Goal: Find specific page/section: Find specific page/section

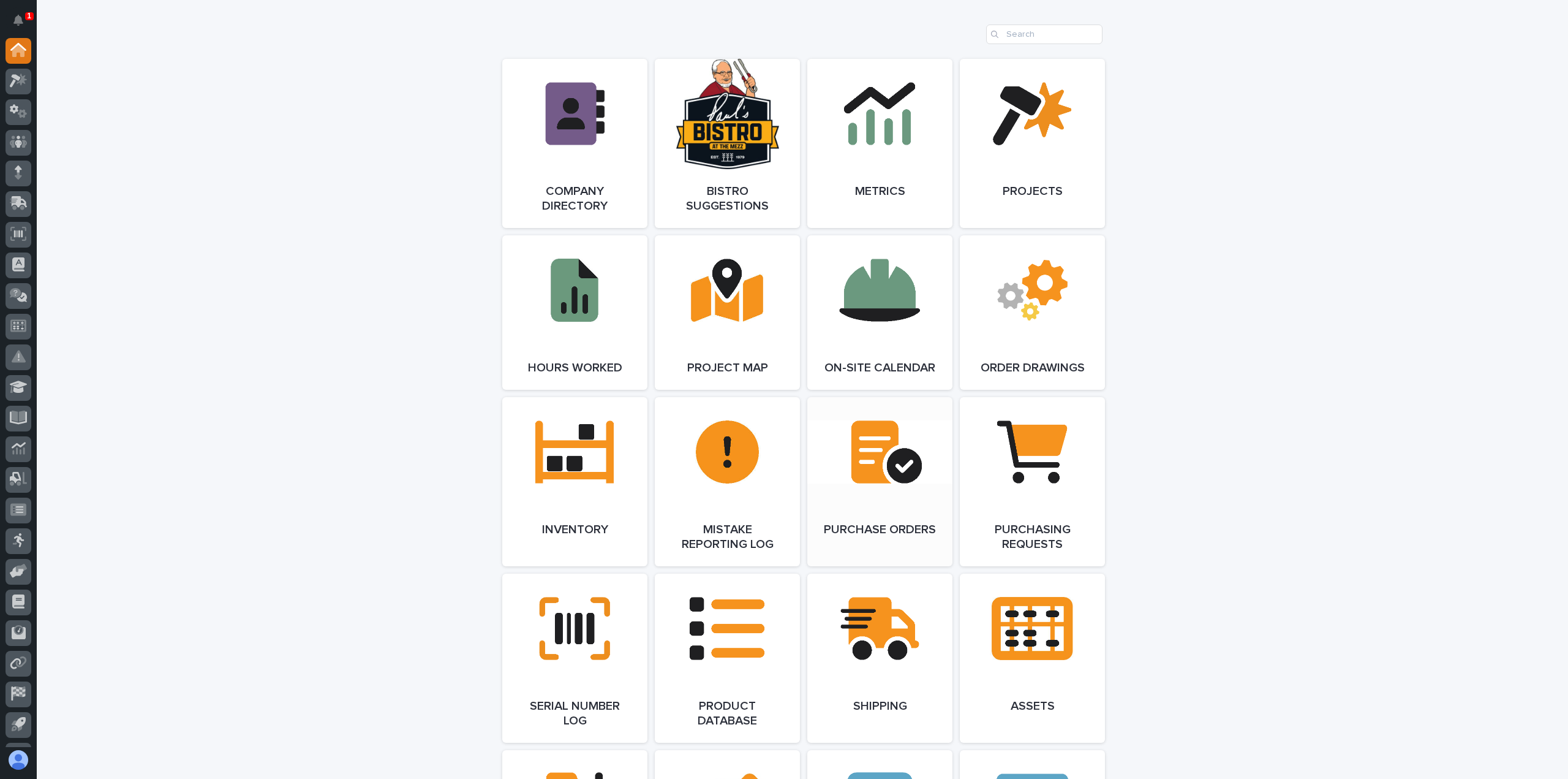
scroll to position [1062, 0]
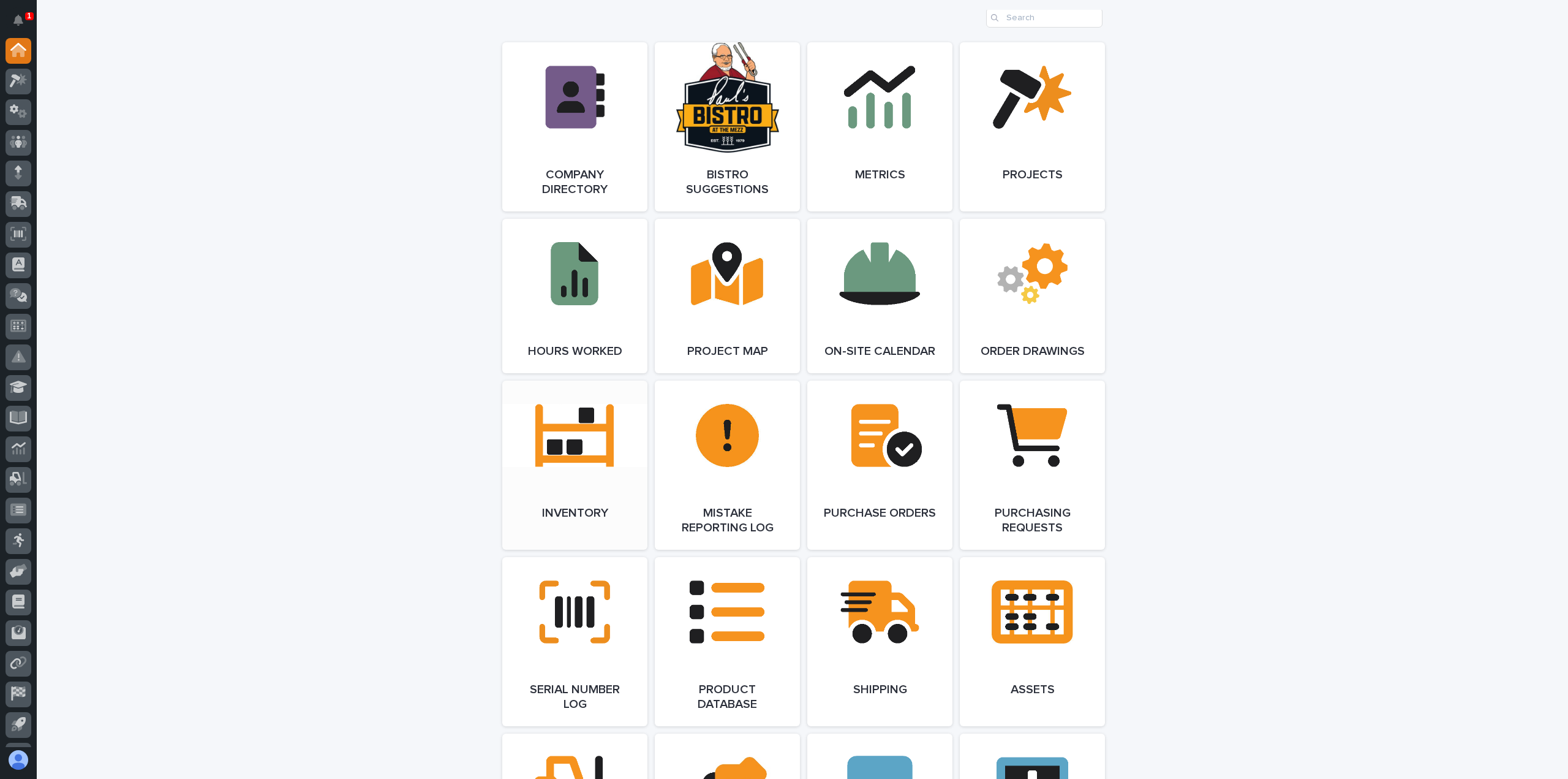
click at [568, 449] on link "Open Link" at bounding box center [574, 464] width 145 height 169
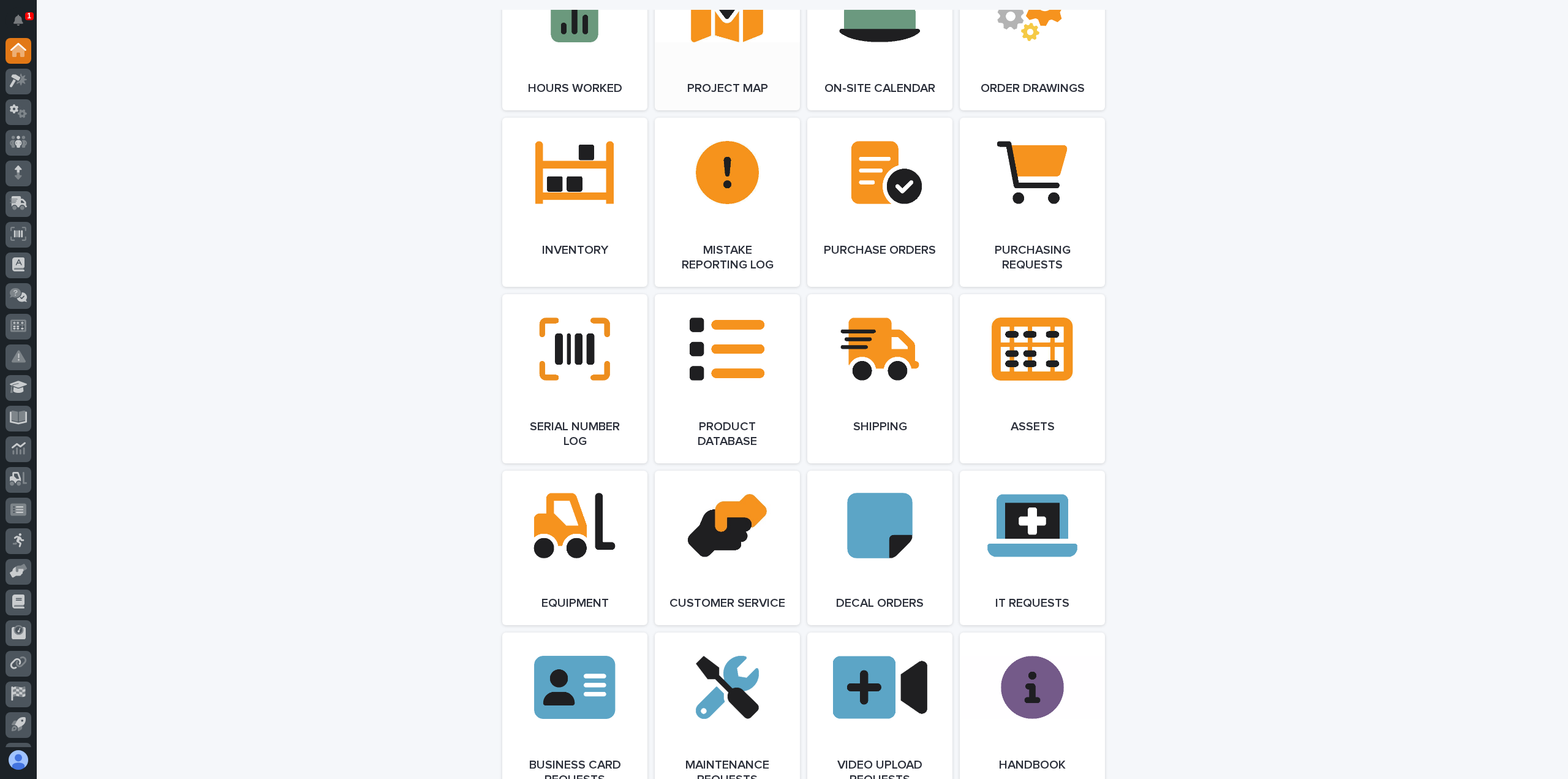
scroll to position [1388, 0]
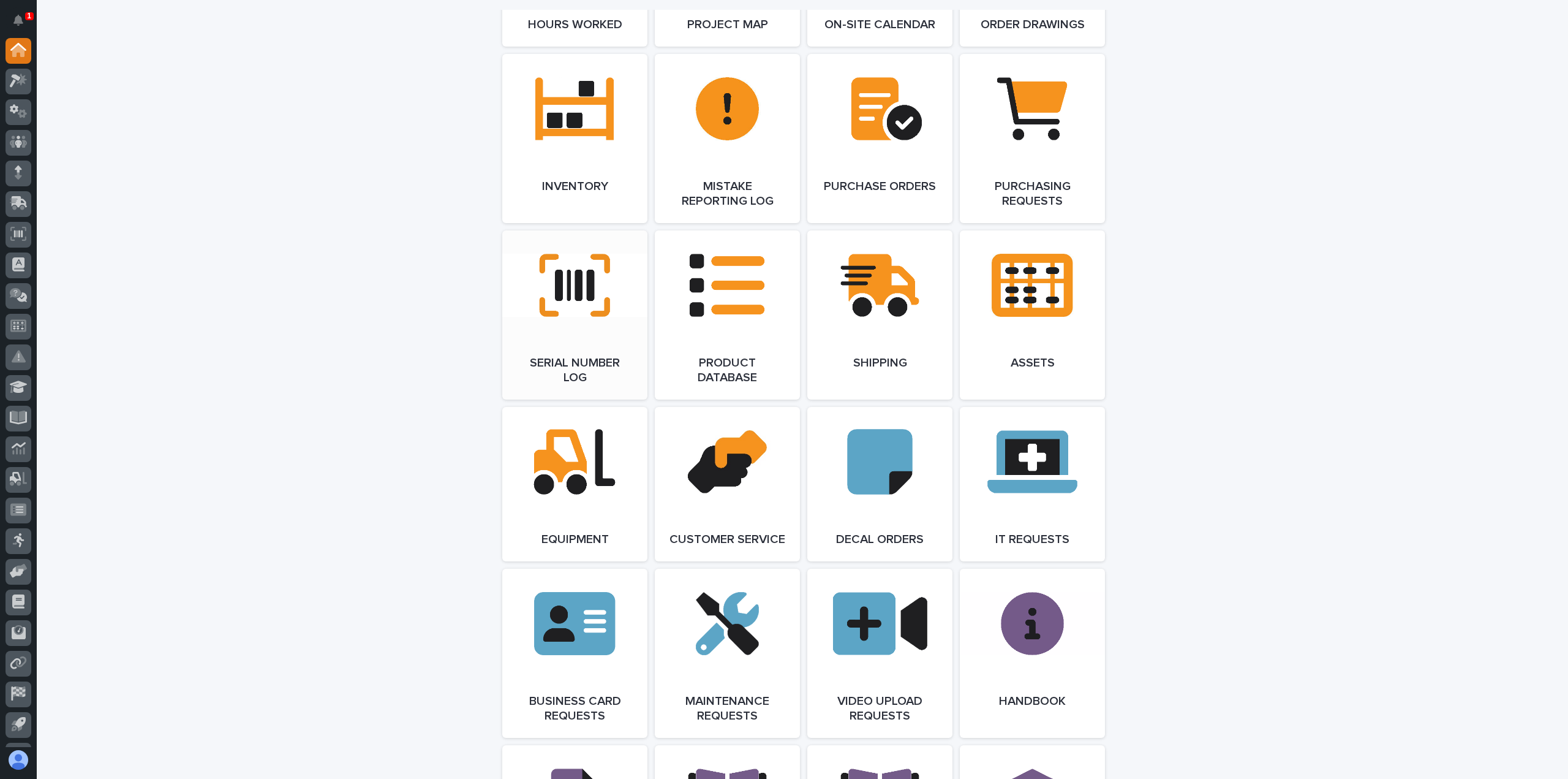
click at [564, 281] on link "Open Link" at bounding box center [574, 315] width 145 height 169
click at [582, 125] on link "Open Link" at bounding box center [574, 138] width 145 height 169
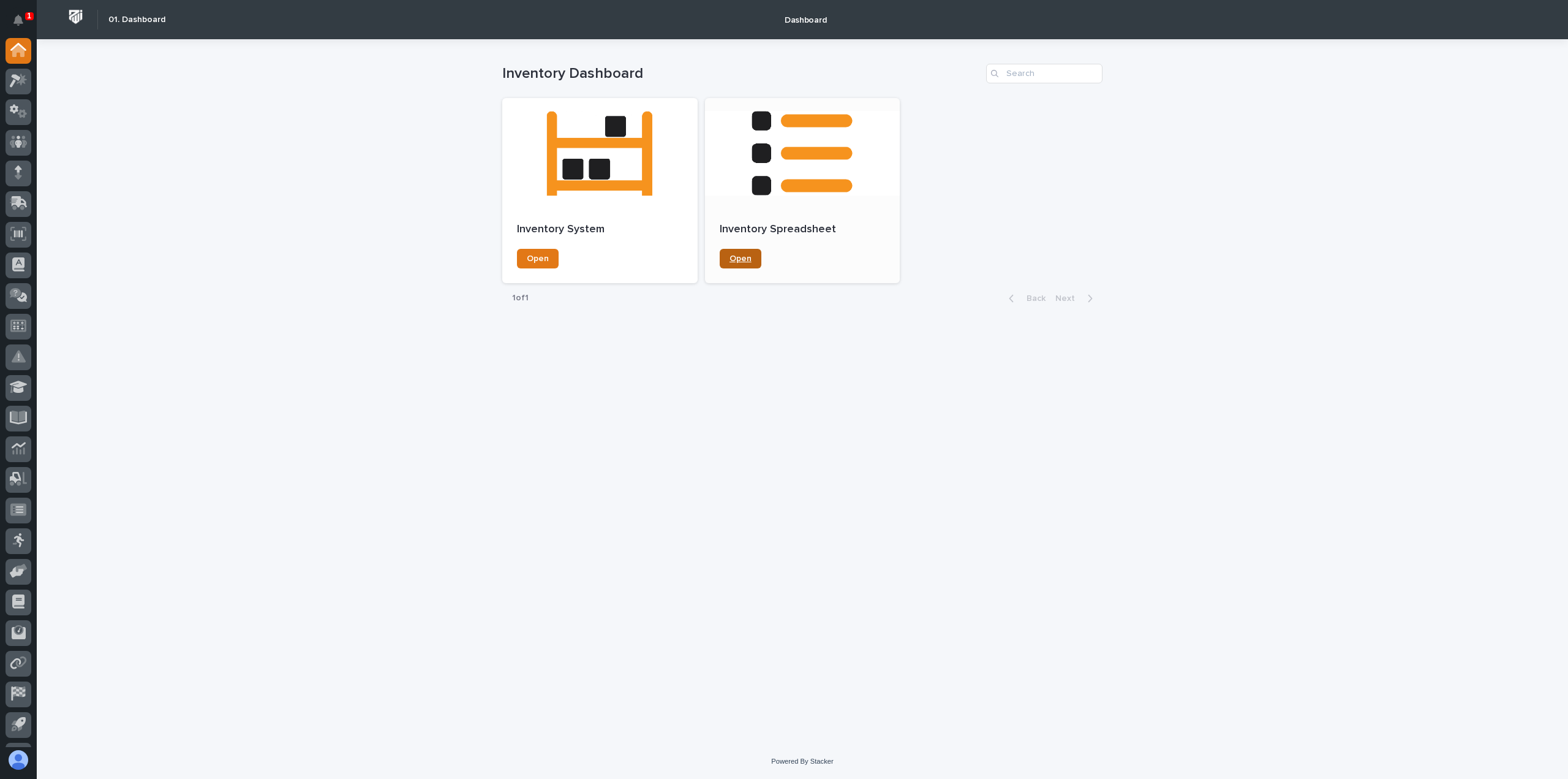
click at [738, 255] on span "Open" at bounding box center [740, 258] width 22 height 9
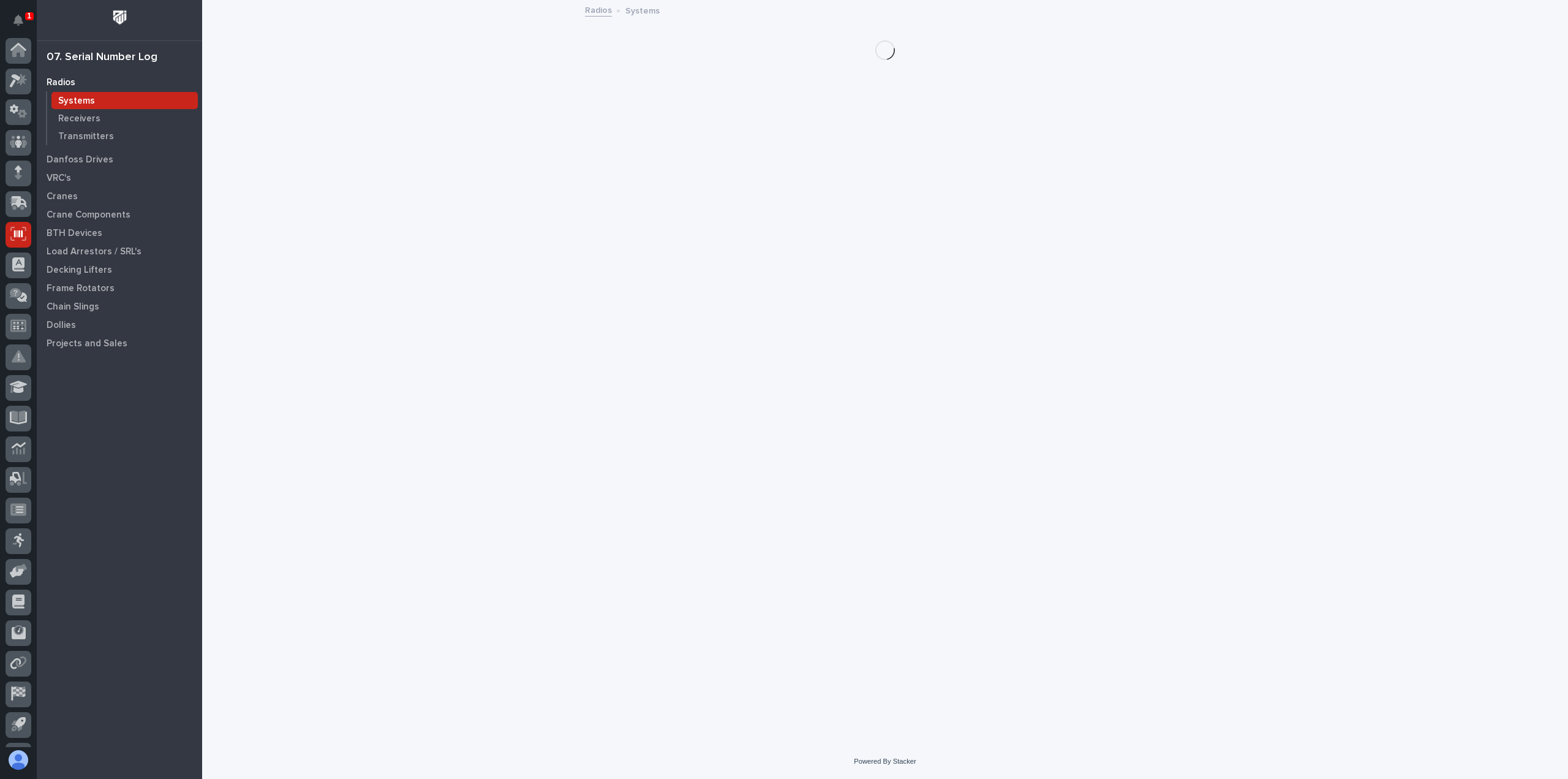
scroll to position [56, 0]
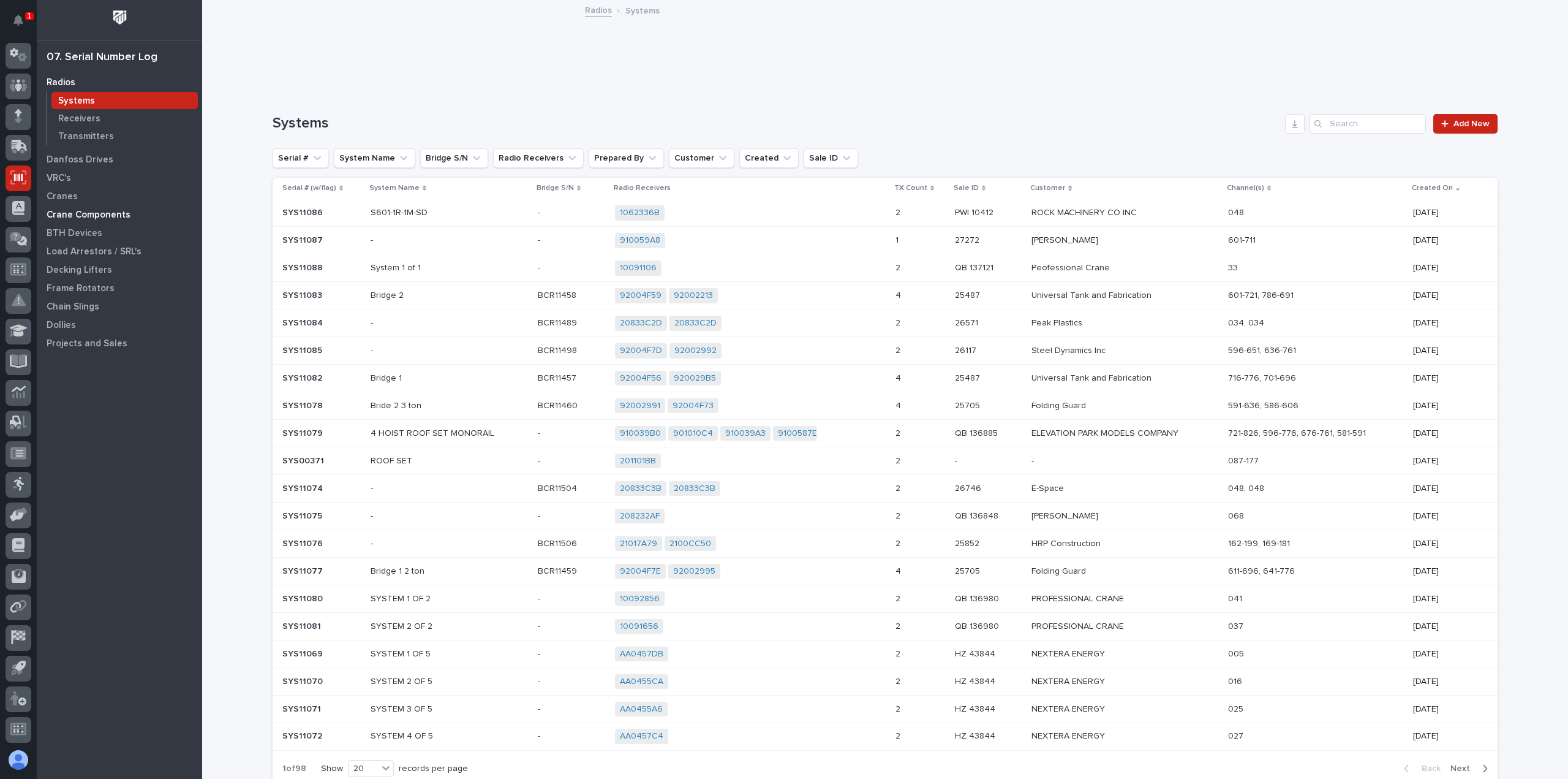
click at [56, 213] on p "Crane Components" at bounding box center [88, 215] width 84 height 11
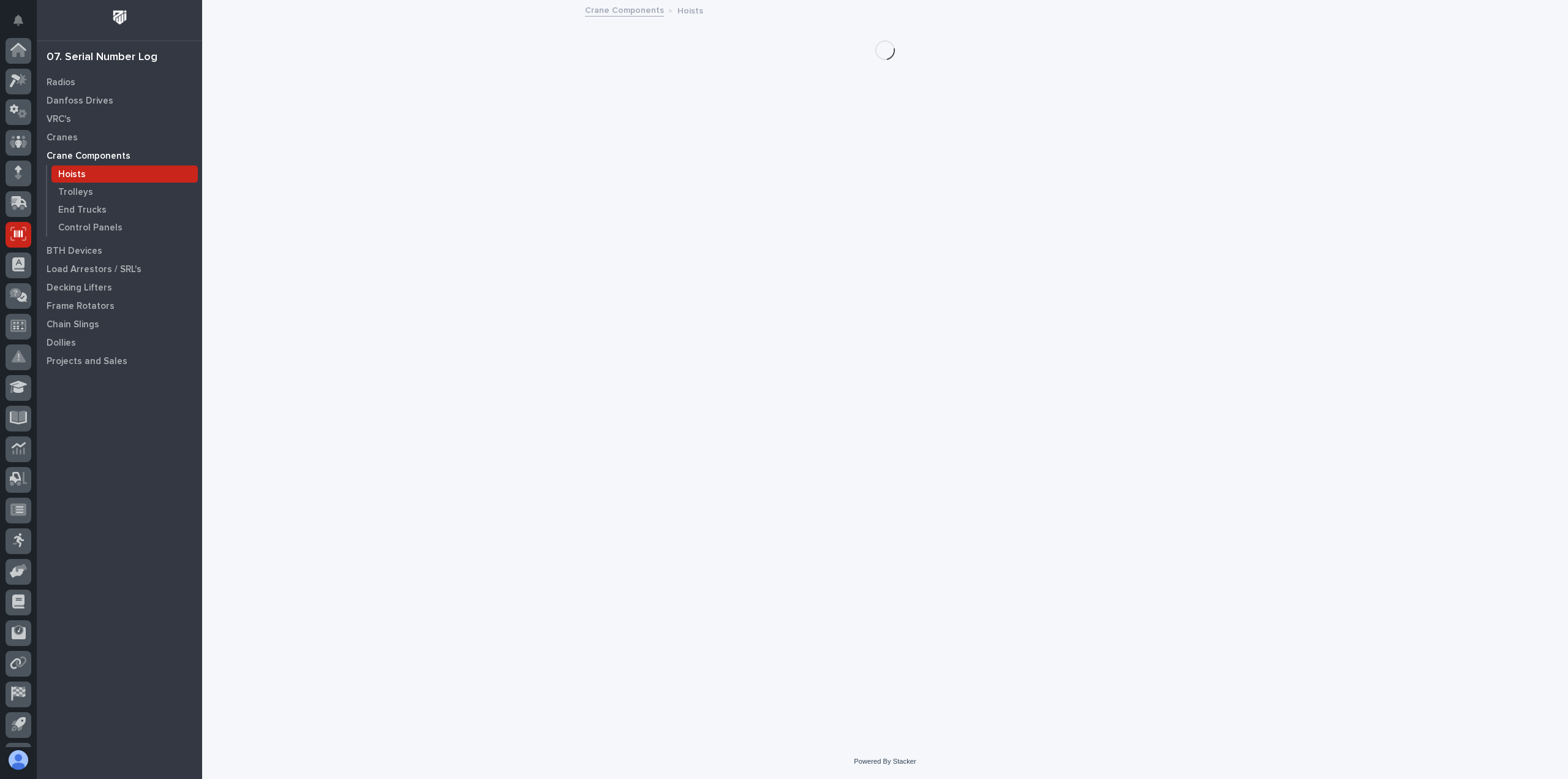
scroll to position [56, 0]
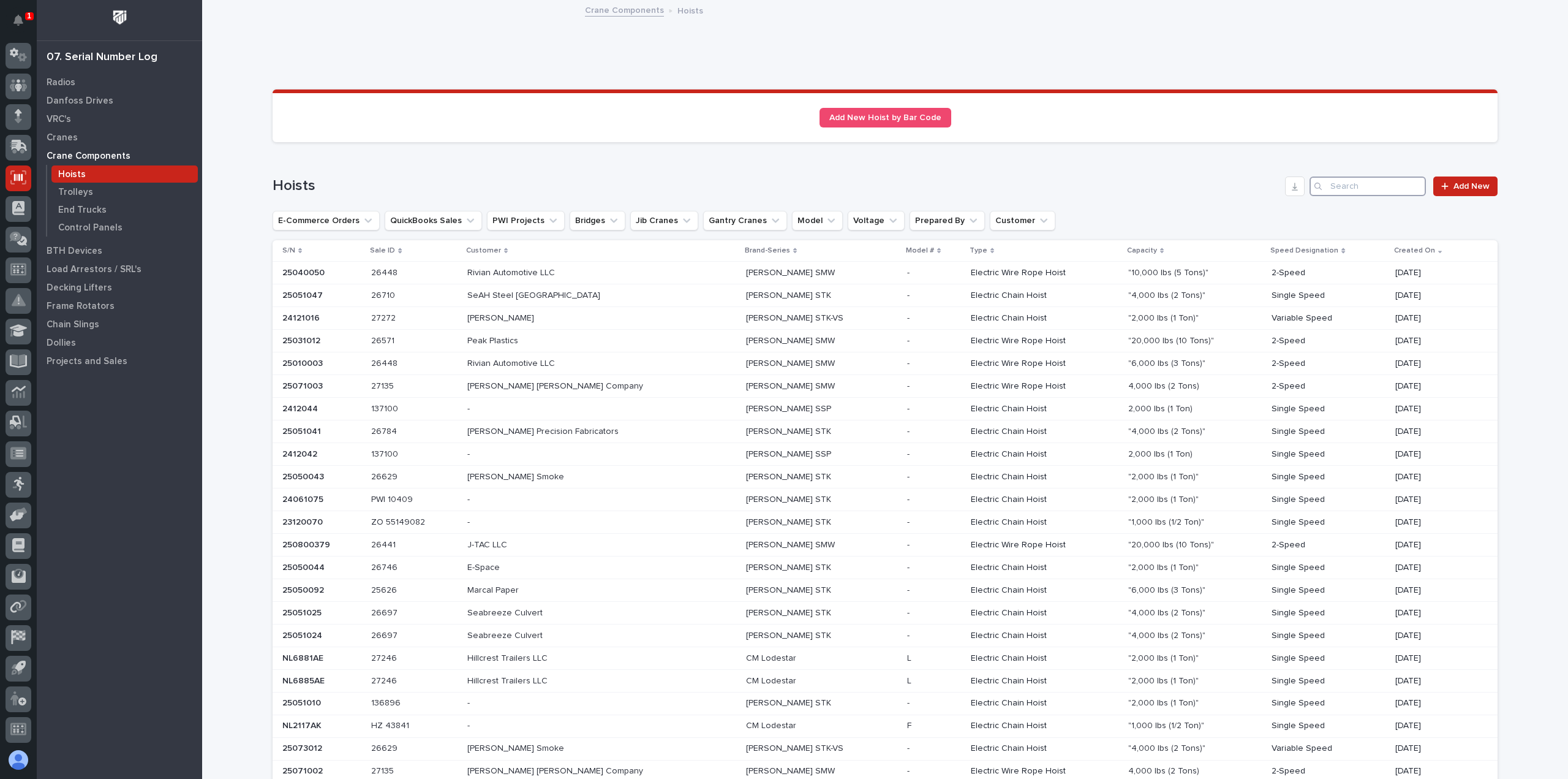
click at [1361, 188] on input "Search" at bounding box center [1367, 186] width 116 height 20
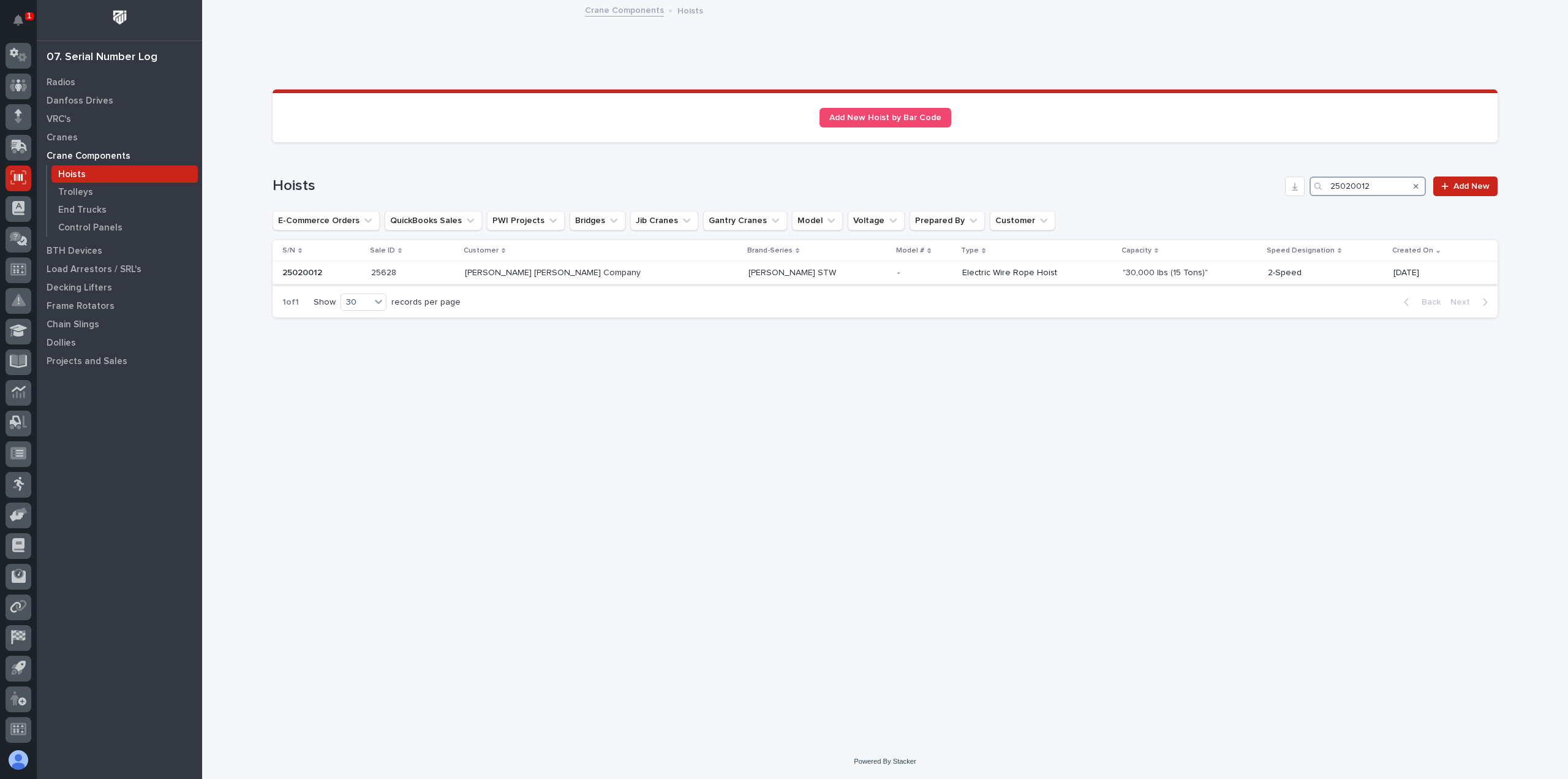
type input "25020012"
click at [560, 273] on p "Deshazo Crane Company" at bounding box center [554, 271] width 178 height 13
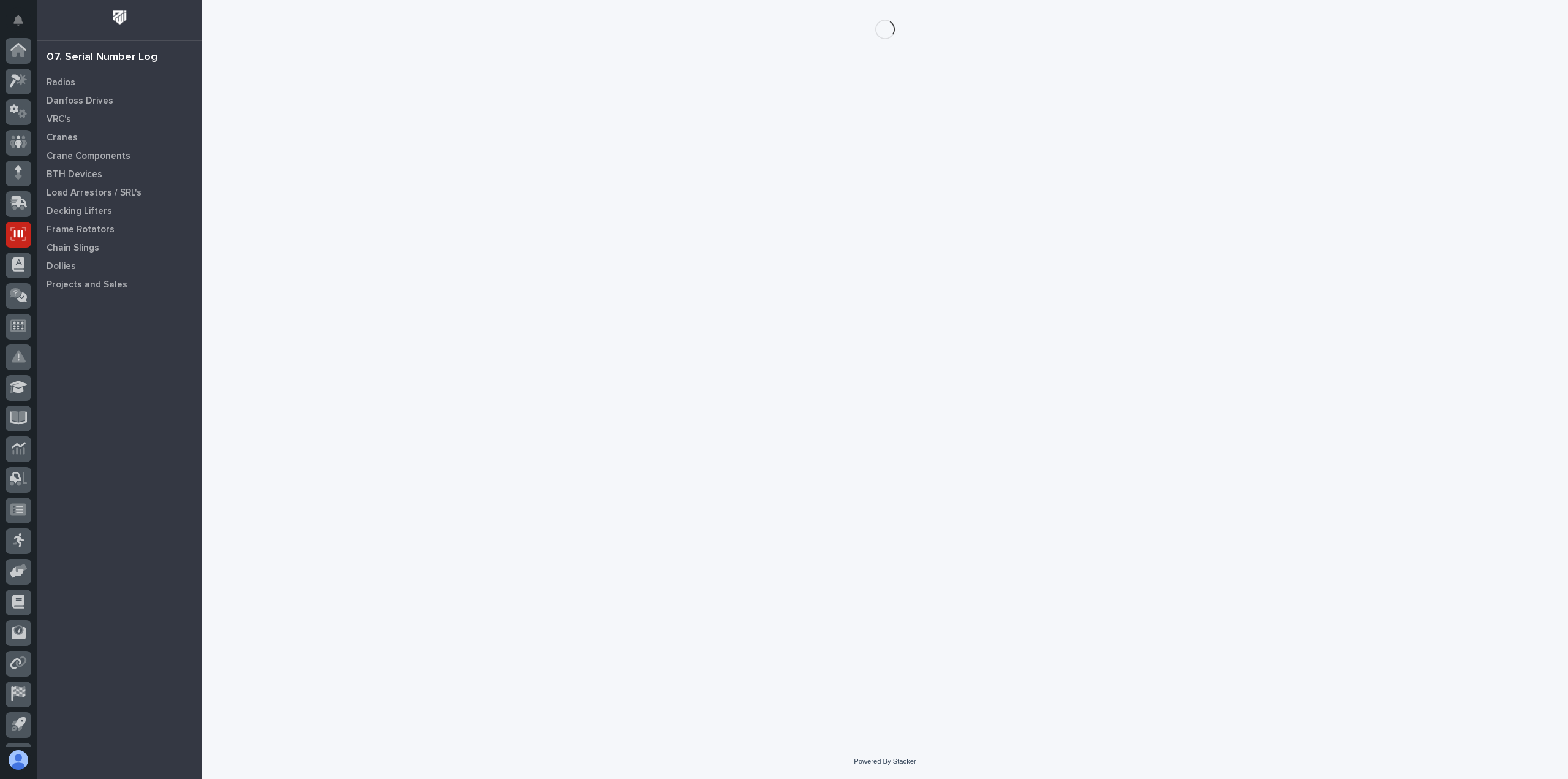
scroll to position [56, 0]
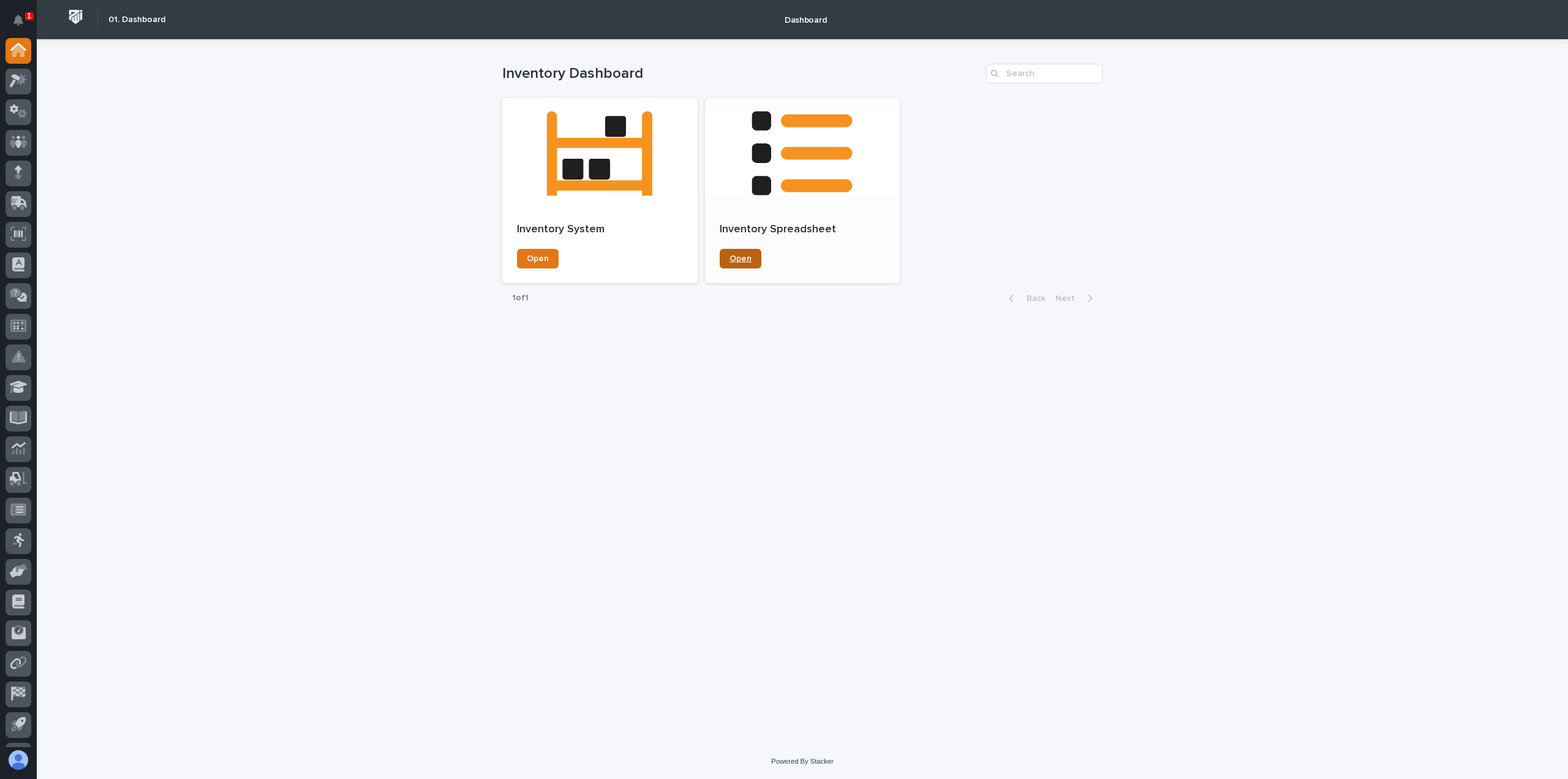
click at [739, 257] on span "Open" at bounding box center [740, 258] width 22 height 9
